Goal: Navigation & Orientation: Find specific page/section

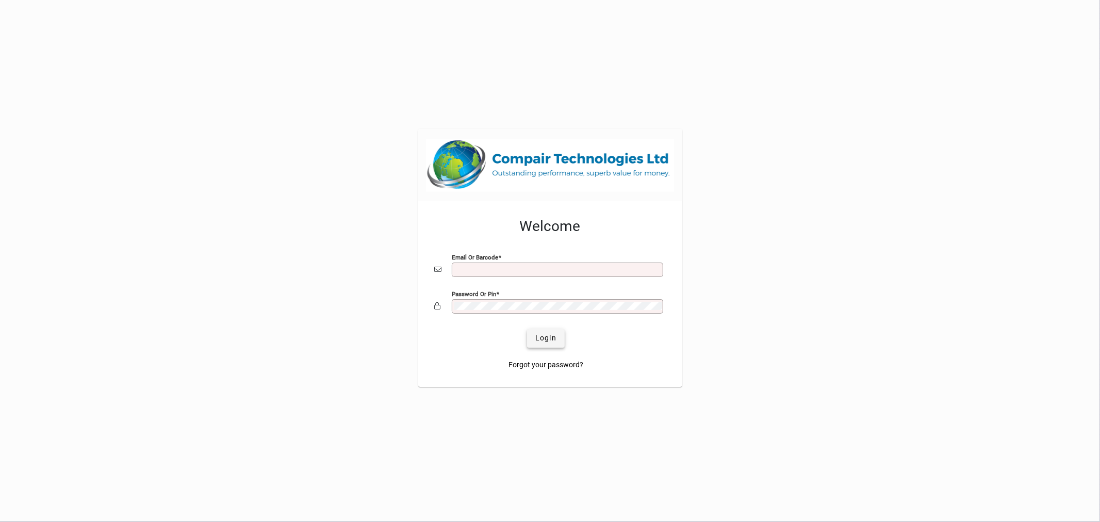
type input "**********"
click at [542, 333] on span "Login" at bounding box center [545, 338] width 21 height 11
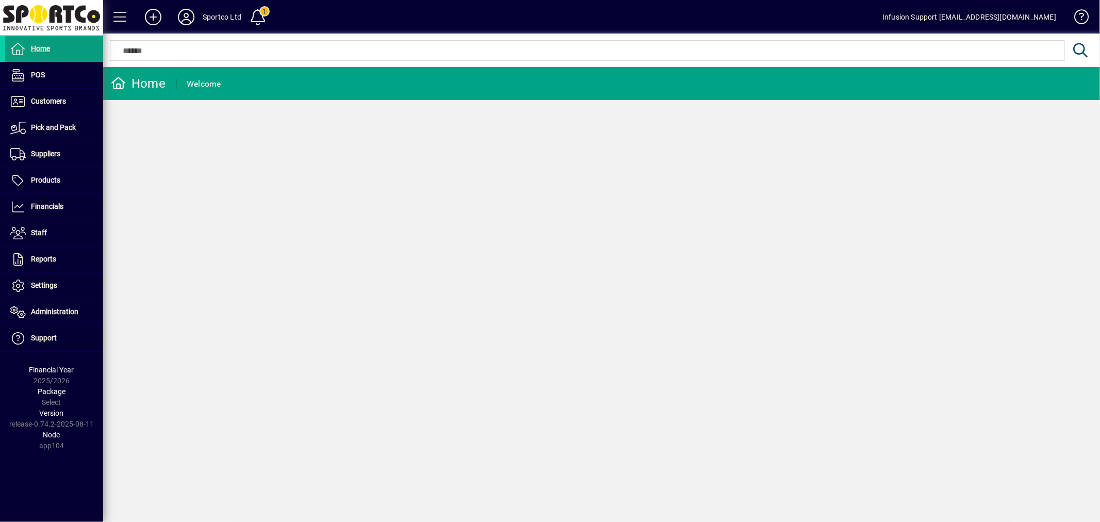
drag, startPoint x: 0, startPoint y: 0, endPoint x: 185, endPoint y: 12, distance: 185.0
click at [185, 12] on icon at bounding box center [186, 17] width 21 height 16
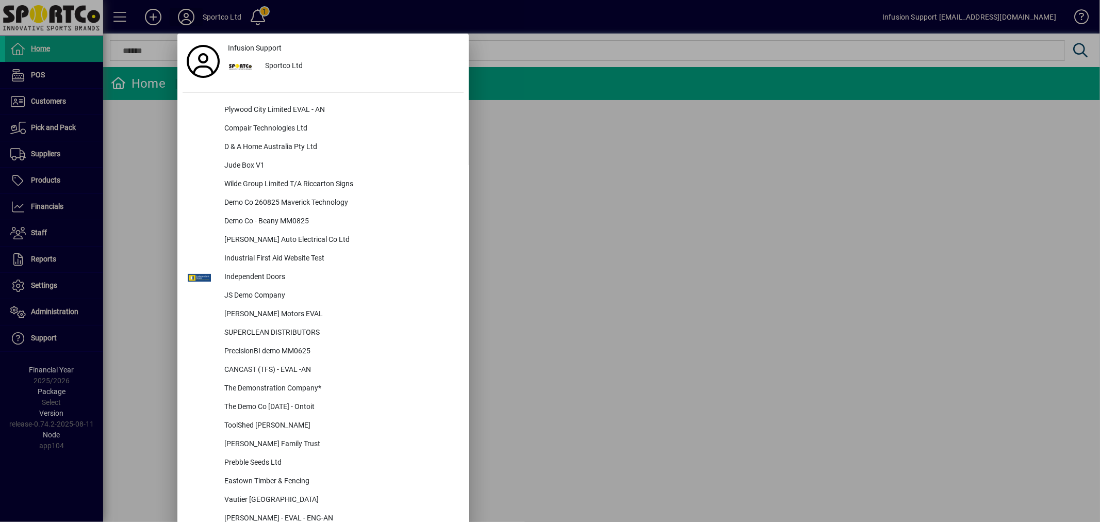
click at [185, 12] on div at bounding box center [550, 261] width 1100 height 522
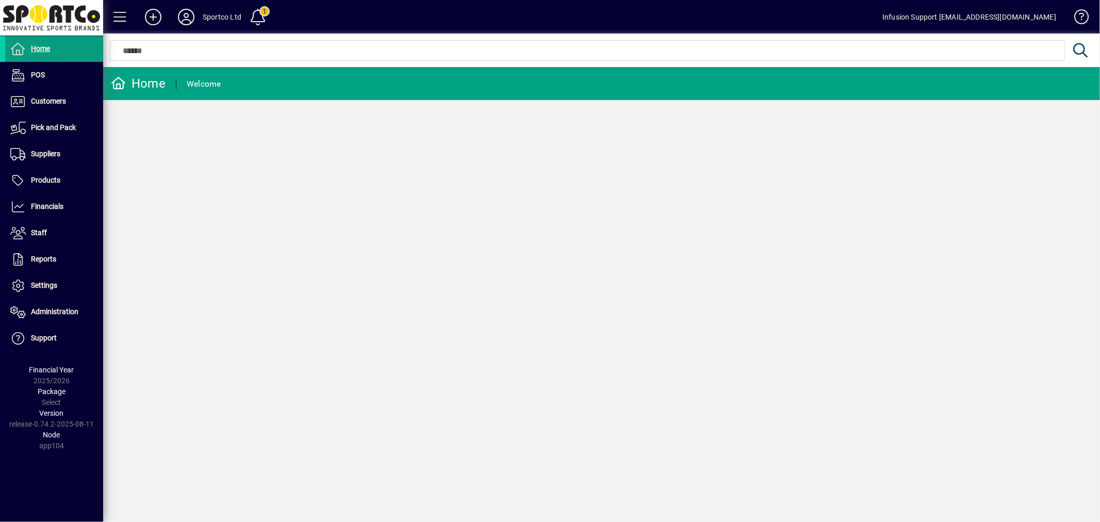
click at [184, 14] on icon at bounding box center [186, 17] width 21 height 16
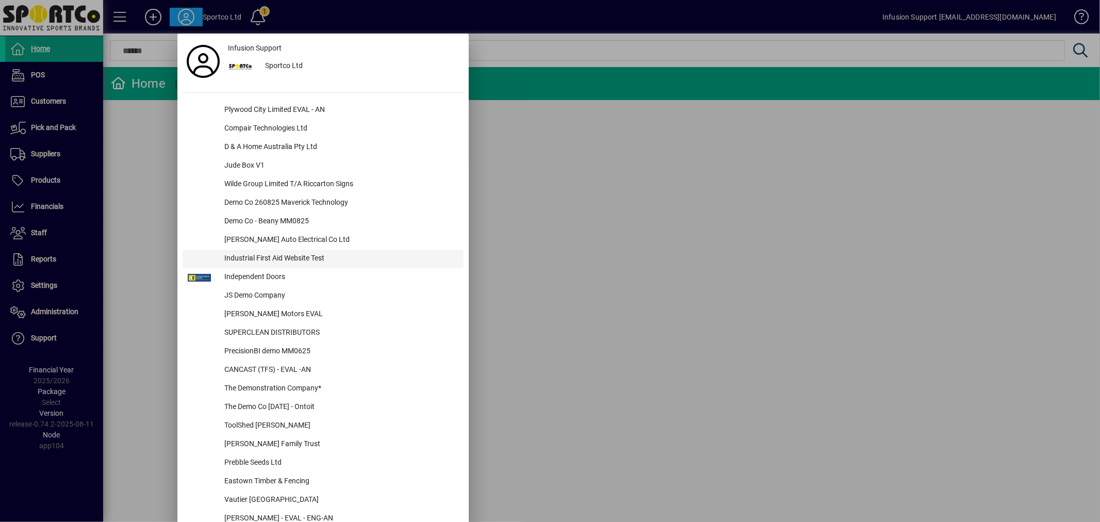
click at [277, 256] on div "Industrial First Aid Website Test" at bounding box center [339, 259] width 247 height 19
